Goal: Task Accomplishment & Management: Use online tool/utility

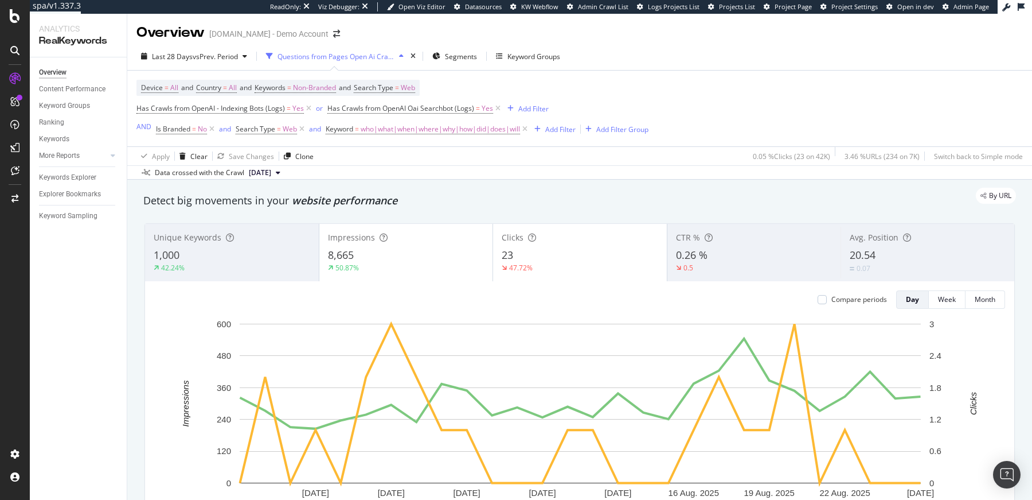
scroll to position [1102, 0]
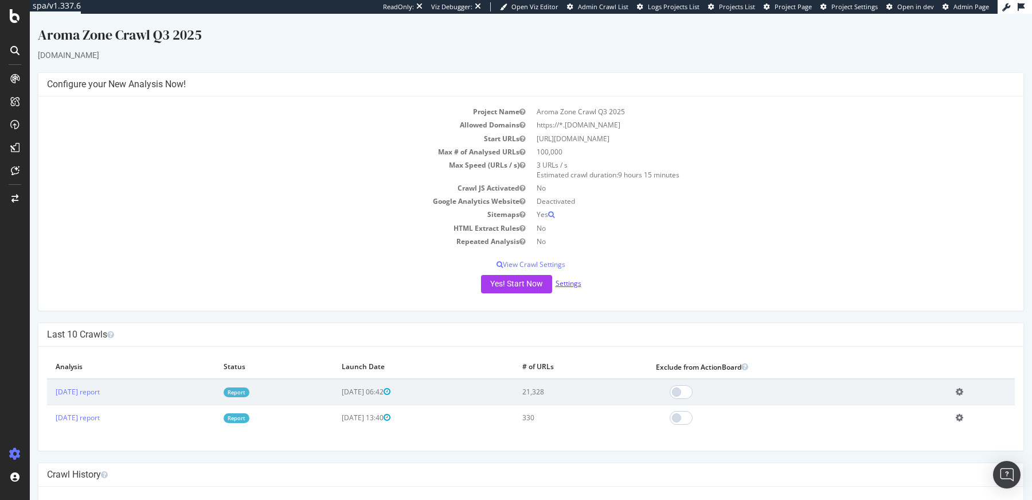
click at [566, 282] on link "Settings" at bounding box center [569, 283] width 26 height 10
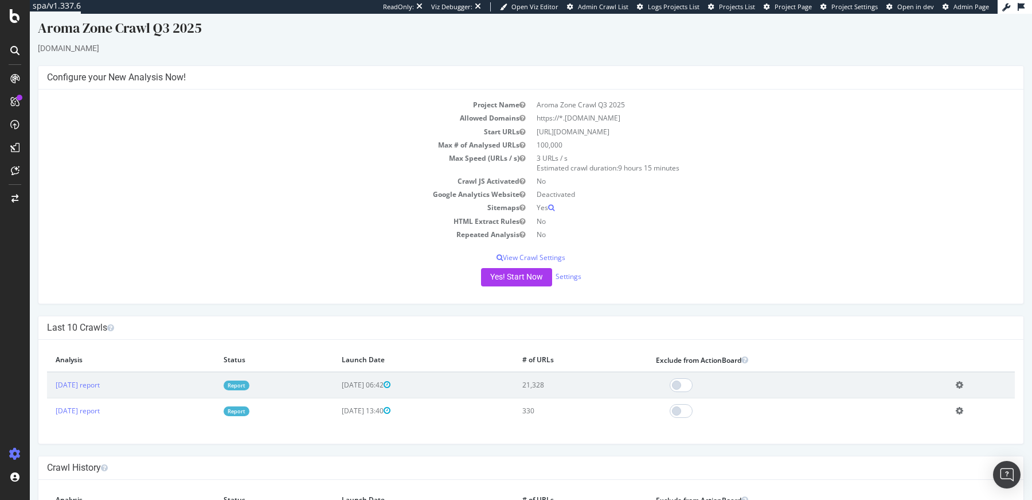
click at [250, 384] on link "Report" at bounding box center [237, 385] width 26 height 10
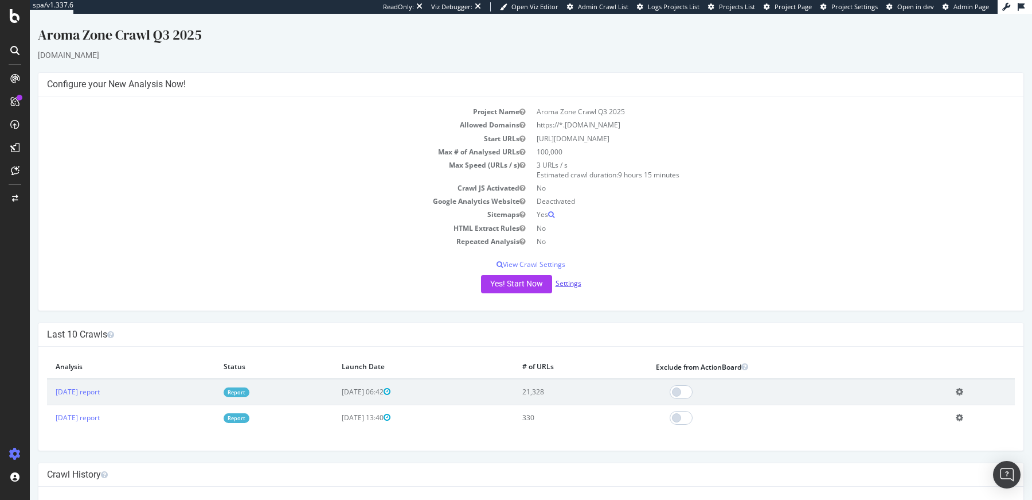
click at [572, 281] on link "Settings" at bounding box center [569, 283] width 26 height 10
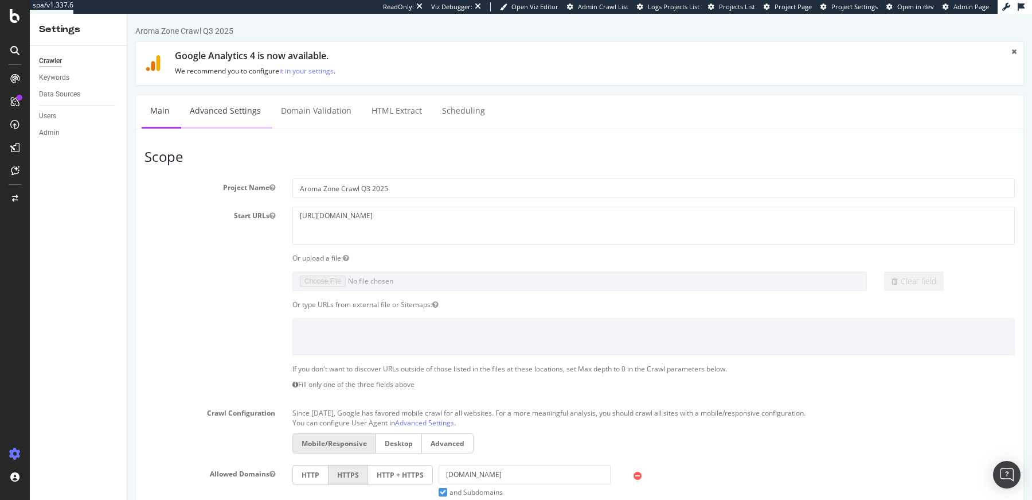
click at [215, 103] on link "Advanced Settings" at bounding box center [225, 111] width 88 height 32
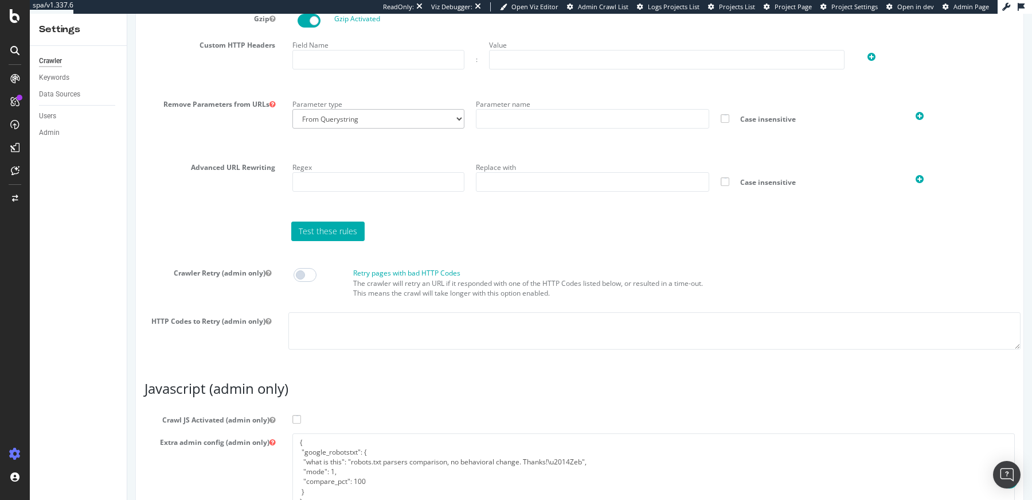
scroll to position [891, 0]
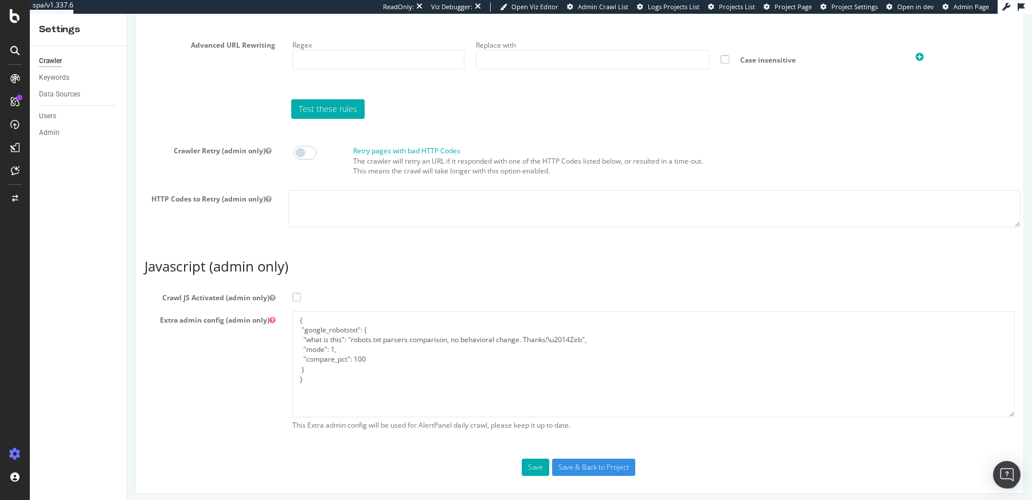
click at [297, 293] on span at bounding box center [297, 297] width 9 height 9
click at [127, 14] on input "Crawl JS Activated (admin only)" at bounding box center [127, 14] width 0 height 0
drag, startPoint x: 344, startPoint y: 403, endPoint x: 265, endPoint y: 268, distance: 156.8
click at [265, 268] on article "Javascript (admin only) Crawl JS Activated (admin only) Extra admin config (adm…" at bounding box center [580, 347] width 871 height 177
paste textarea ""flags": [ "cube" ], "beta": { "pap_mini_rules": [ "+* #everything else" ]"
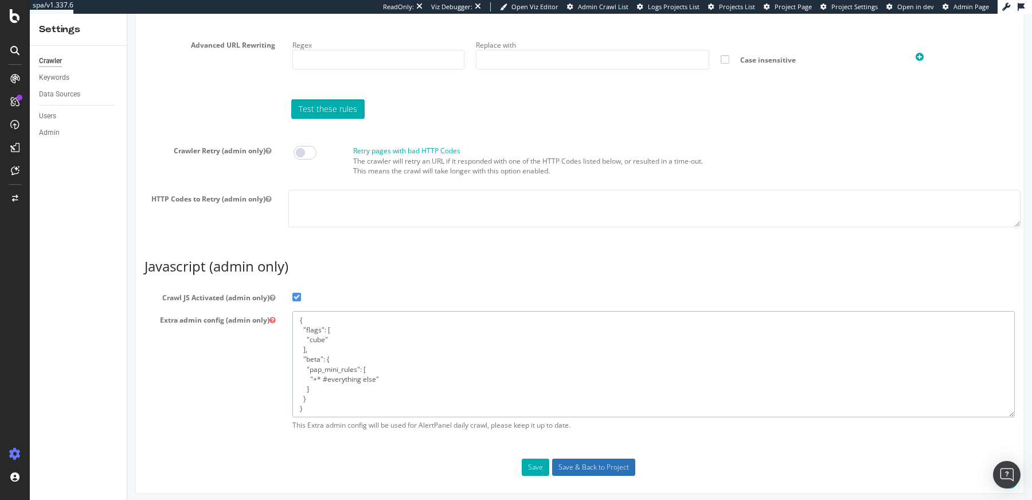
type textarea "{ "flags": [ "cube" ], "beta": { "pap_mini_rules": [ "+* #everything else" ] } }"
click at [598, 466] on input "Save & Back to Project" at bounding box center [593, 466] width 83 height 17
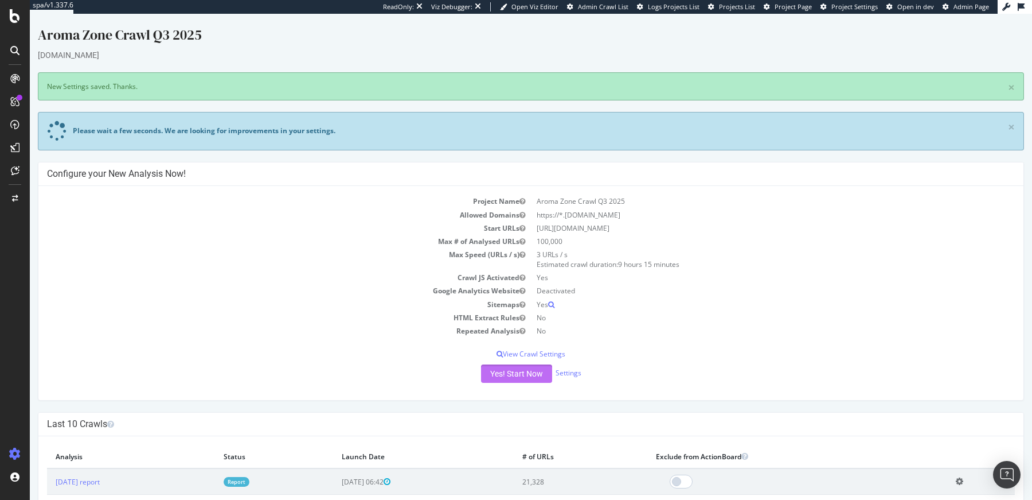
click at [511, 368] on button "Yes! Start Now" at bounding box center [516, 373] width 71 height 18
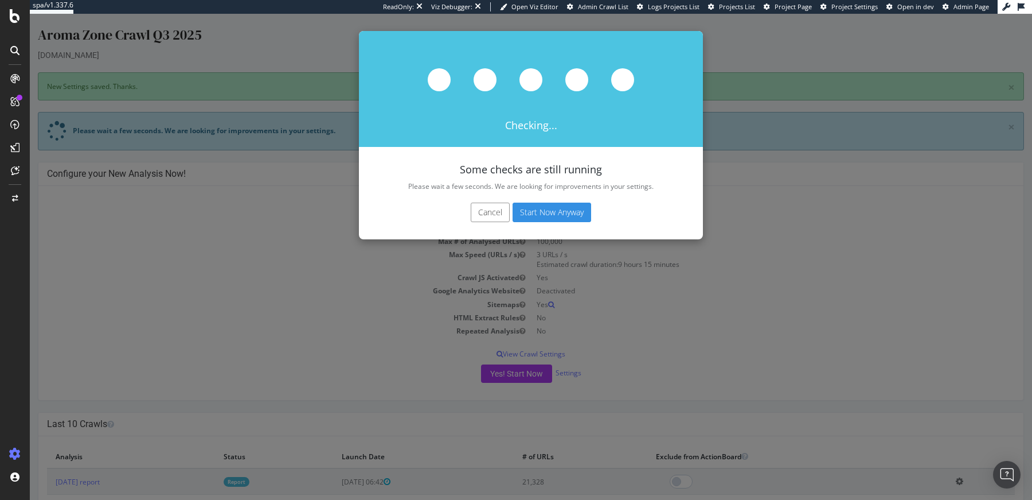
click at [554, 208] on button "Start Now Anyway" at bounding box center [552, 212] width 79 height 20
